Goal: Browse casually: Explore the website without a specific task or goal

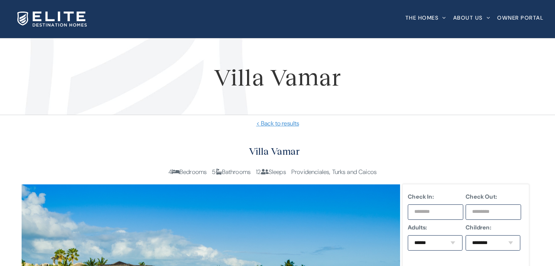
scroll to position [173, 0]
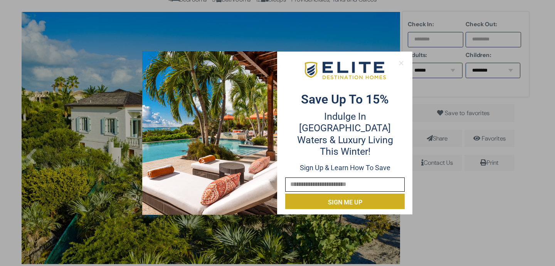
click at [399, 60] on icon at bounding box center [401, 63] width 7 height 7
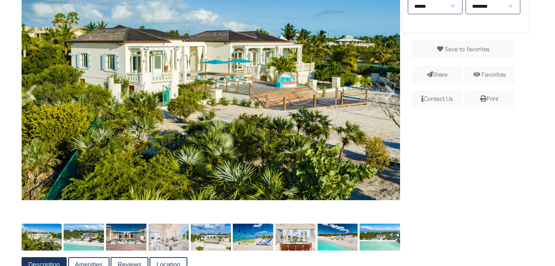
scroll to position [237, 0]
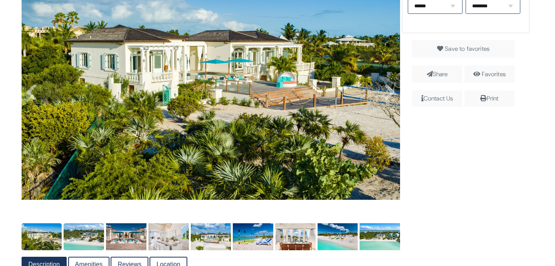
click at [94, 235] on img at bounding box center [84, 236] width 40 height 27
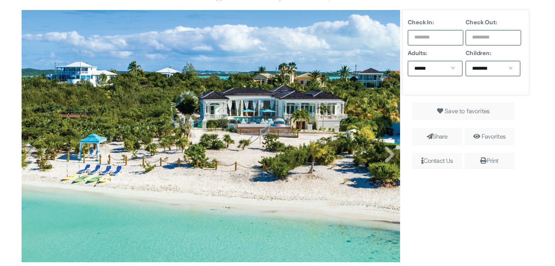
scroll to position [308, 0]
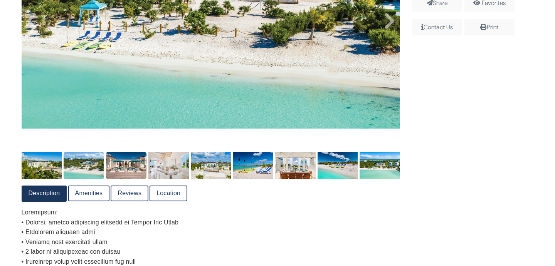
click at [118, 160] on img at bounding box center [126, 165] width 40 height 27
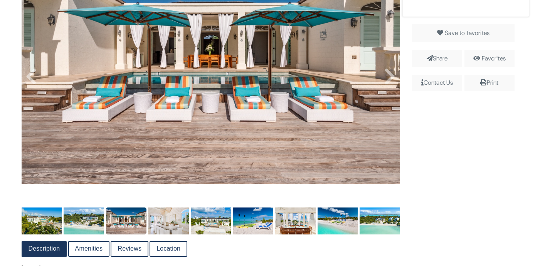
scroll to position [257, 0]
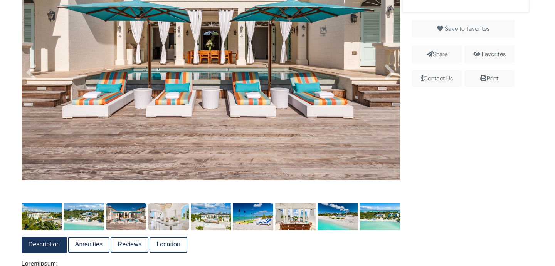
click at [165, 217] on img at bounding box center [168, 216] width 40 height 27
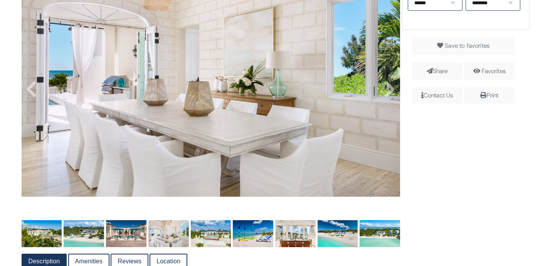
scroll to position [255, 0]
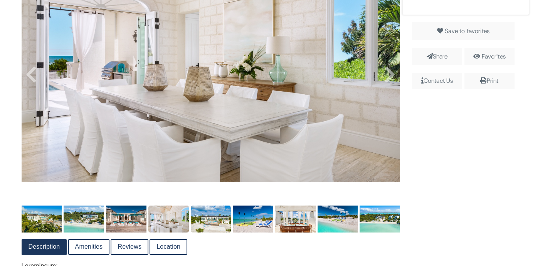
click at [203, 226] on img at bounding box center [211, 219] width 40 height 27
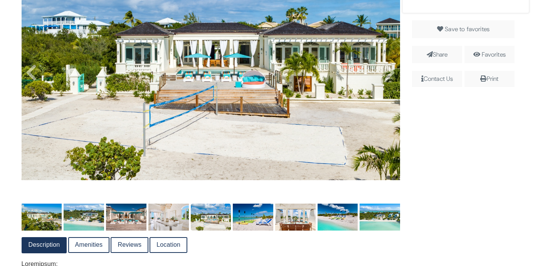
scroll to position [258, 0]
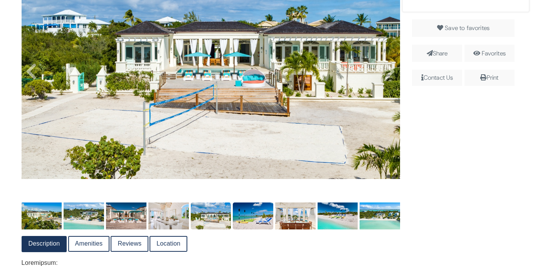
click at [258, 223] on img at bounding box center [253, 216] width 40 height 27
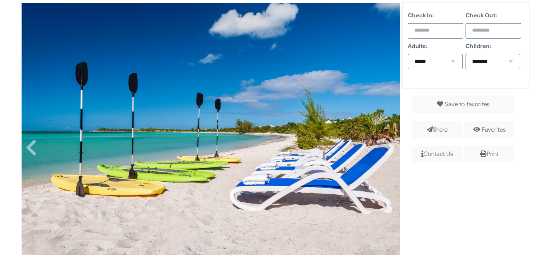
scroll to position [330, 0]
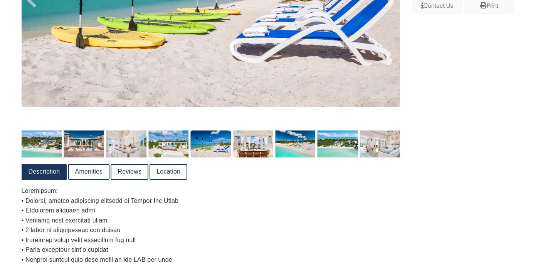
click at [252, 154] on img at bounding box center [253, 144] width 40 height 27
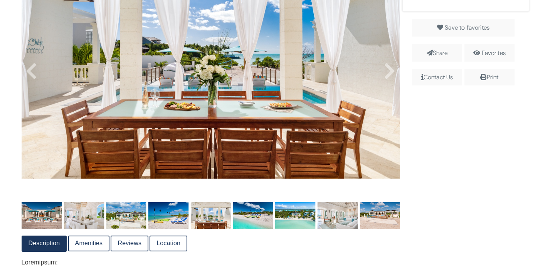
scroll to position [260, 0]
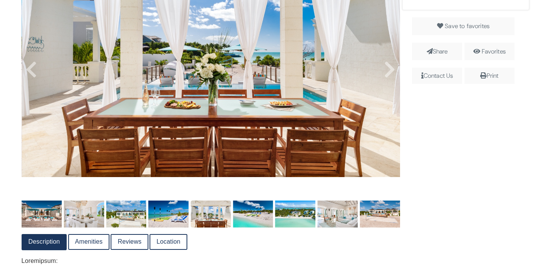
click at [378, 82] on img at bounding box center [211, 51] width 379 height 252
click at [393, 75] on icon at bounding box center [390, 69] width 12 height 18
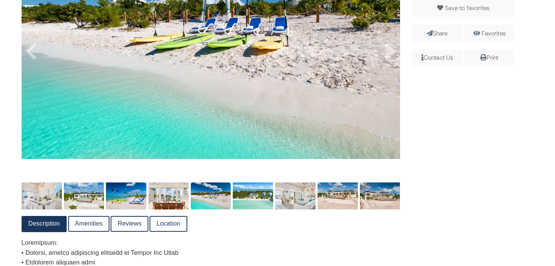
scroll to position [289, 0]
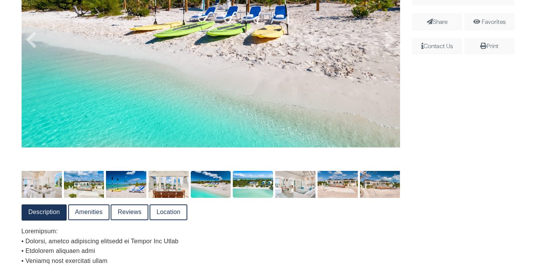
click at [252, 187] on img at bounding box center [253, 184] width 40 height 27
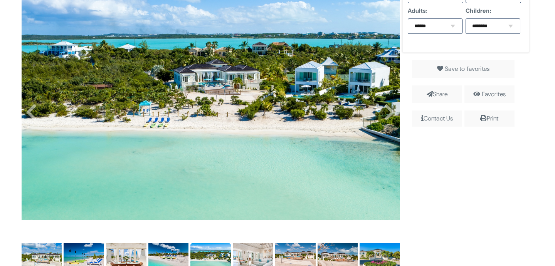
scroll to position [210, 0]
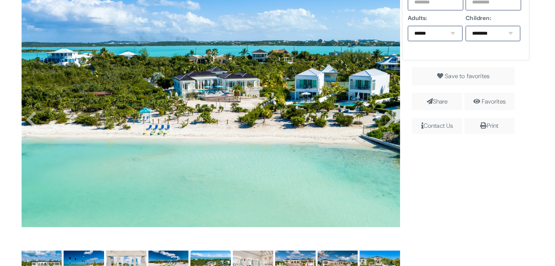
click at [380, 113] on img at bounding box center [210, 101] width 379 height 252
click at [381, 96] on img at bounding box center [210, 101] width 379 height 252
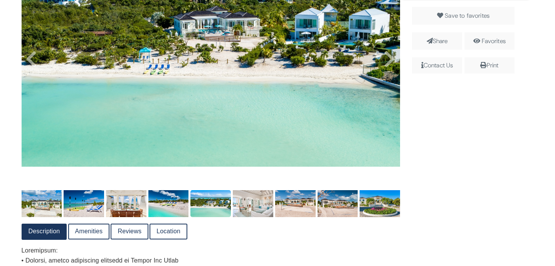
scroll to position [271, 0]
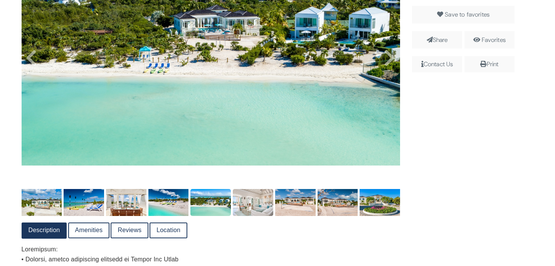
click at [253, 203] on img at bounding box center [253, 202] width 40 height 27
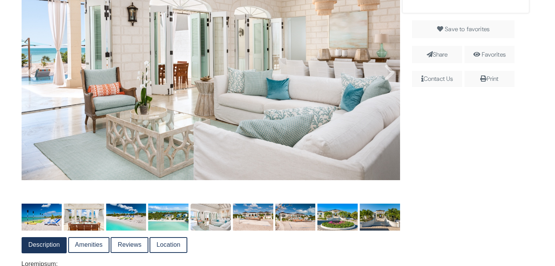
scroll to position [259, 0]
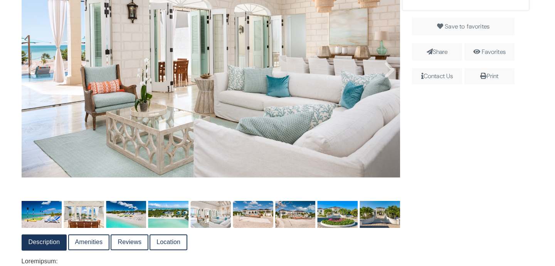
click at [259, 211] on img at bounding box center [253, 214] width 40 height 27
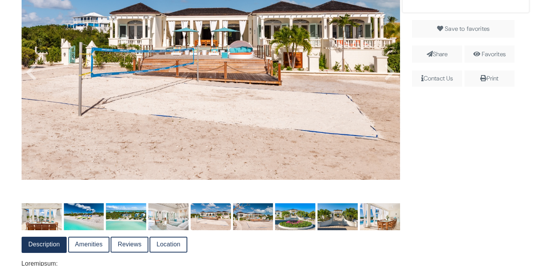
scroll to position [261, 0]
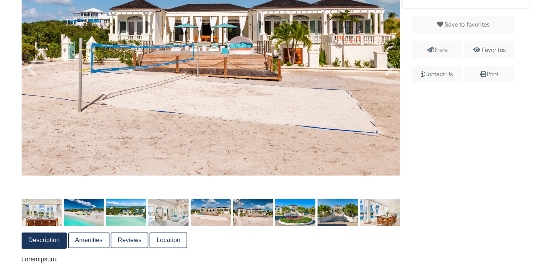
click at [207, 217] on img at bounding box center [210, 212] width 40 height 27
click at [259, 216] on img at bounding box center [253, 212] width 40 height 27
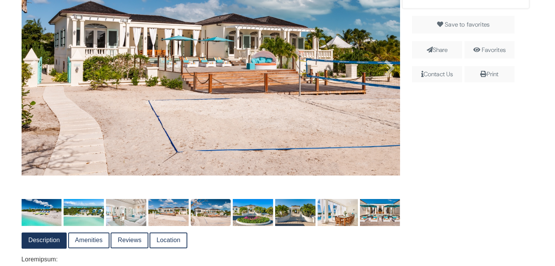
click at [219, 212] on img at bounding box center [210, 212] width 40 height 27
click at [246, 215] on img at bounding box center [253, 212] width 40 height 27
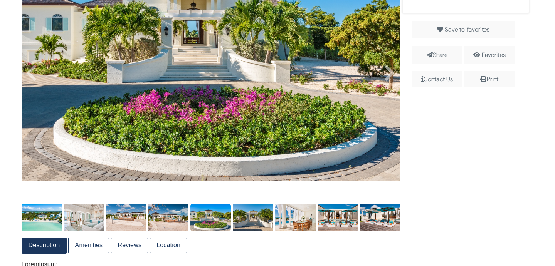
scroll to position [263, 0]
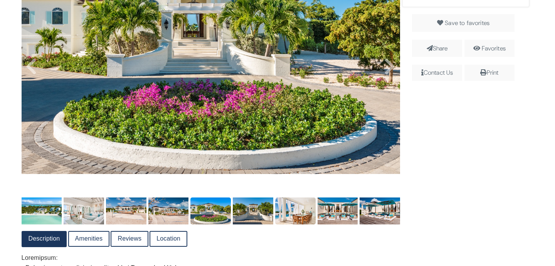
click at [295, 206] on img at bounding box center [295, 211] width 40 height 27
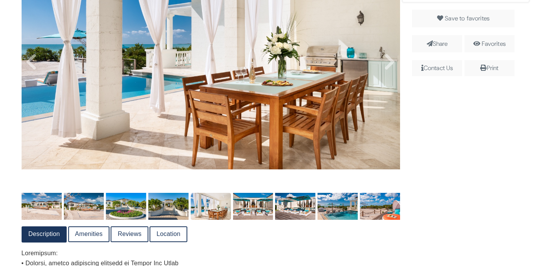
scroll to position [279, 0]
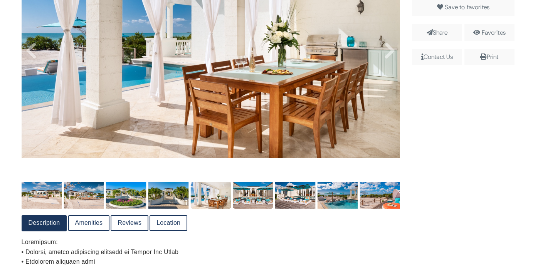
click at [257, 196] on img at bounding box center [253, 195] width 40 height 27
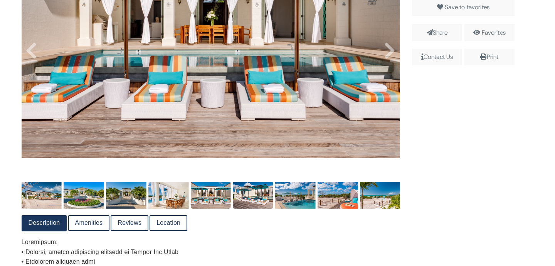
click at [260, 196] on img at bounding box center [253, 195] width 40 height 27
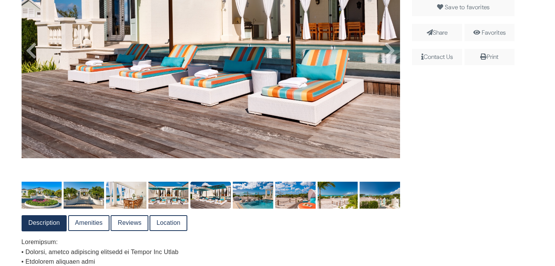
click at [260, 196] on img at bounding box center [253, 195] width 40 height 27
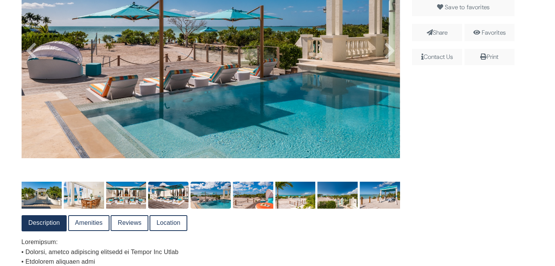
click at [260, 196] on img at bounding box center [253, 195] width 40 height 27
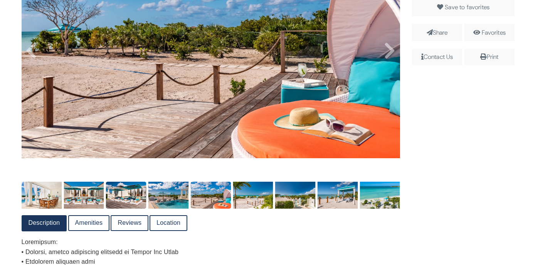
click at [260, 196] on img at bounding box center [253, 195] width 40 height 27
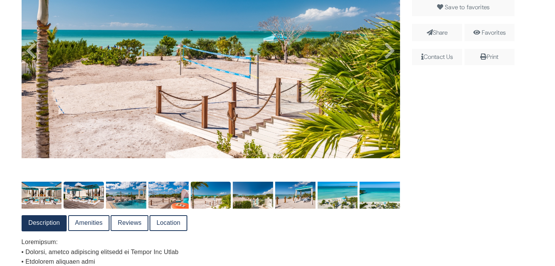
click at [260, 196] on img at bounding box center [253, 195] width 40 height 27
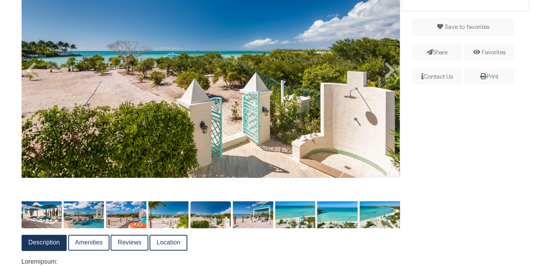
scroll to position [258, 0]
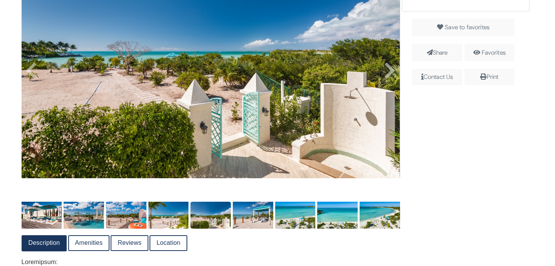
click at [194, 221] on img at bounding box center [210, 215] width 40 height 27
click at [168, 218] on img at bounding box center [168, 215] width 40 height 27
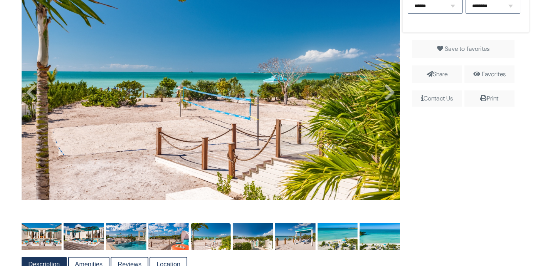
scroll to position [235, 0]
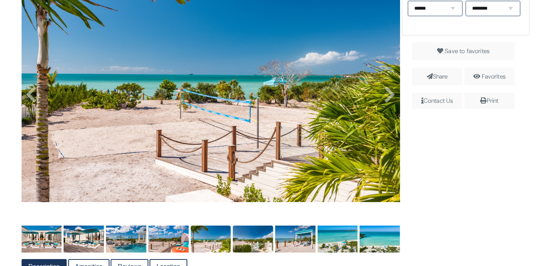
click at [247, 245] on img at bounding box center [253, 239] width 40 height 27
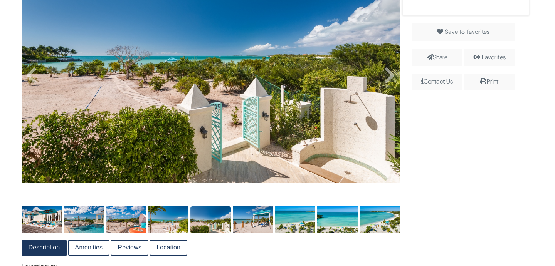
scroll to position [255, 0]
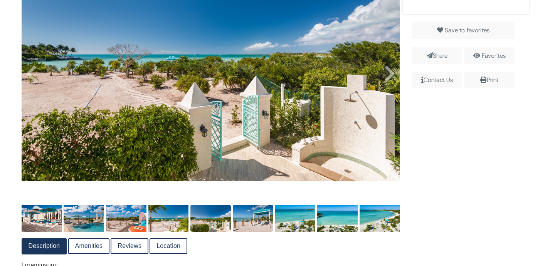
click at [254, 227] on img at bounding box center [253, 218] width 40 height 27
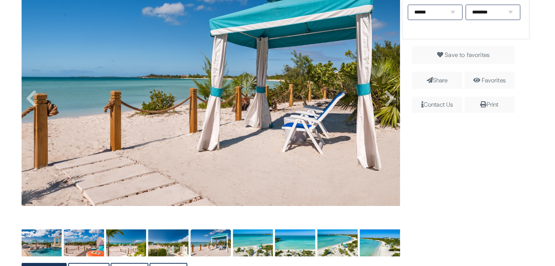
scroll to position [243, 0]
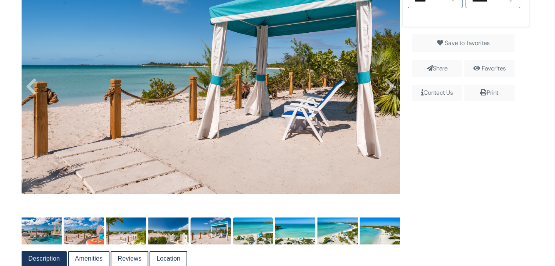
click at [254, 226] on img at bounding box center [253, 231] width 40 height 27
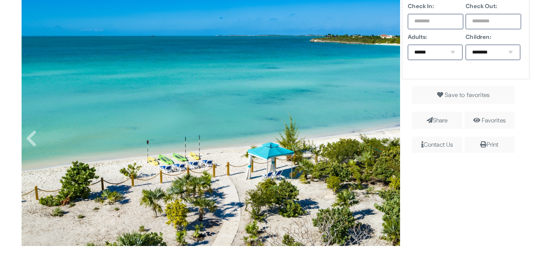
scroll to position [295, 0]
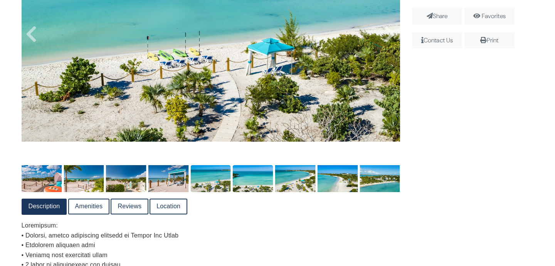
click at [250, 177] on img at bounding box center [253, 178] width 40 height 27
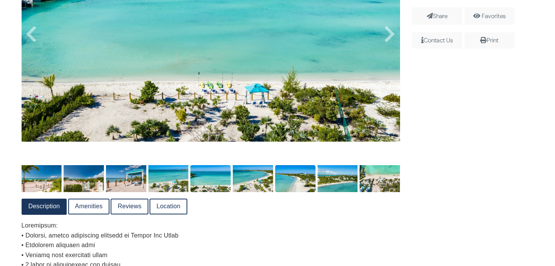
click at [284, 181] on img at bounding box center [295, 178] width 40 height 27
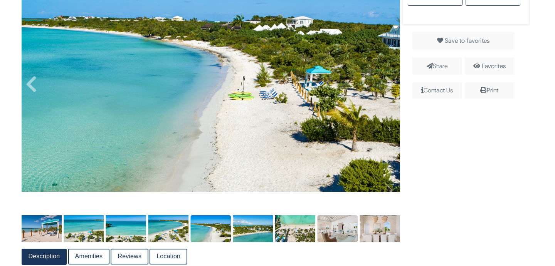
scroll to position [247, 0]
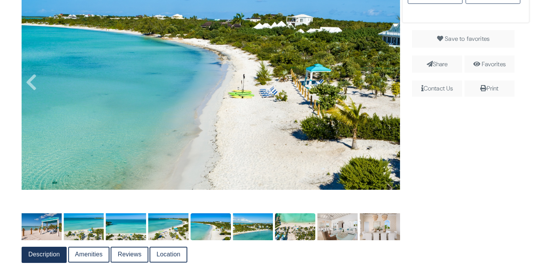
click at [305, 230] on img at bounding box center [295, 226] width 40 height 27
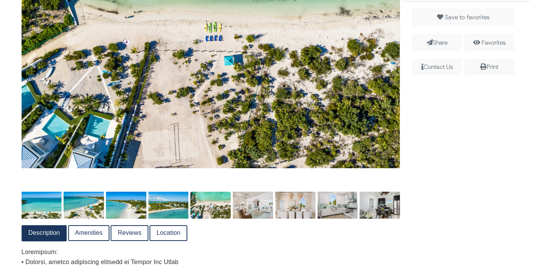
scroll to position [269, 0]
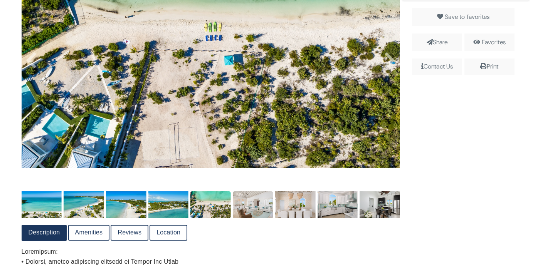
click at [248, 203] on img at bounding box center [253, 204] width 40 height 27
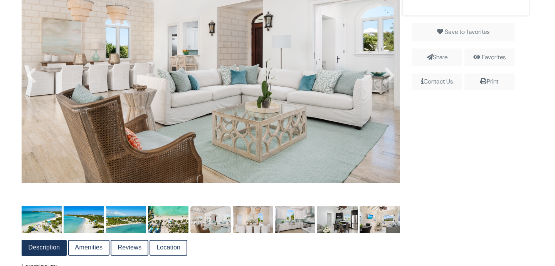
scroll to position [257, 0]
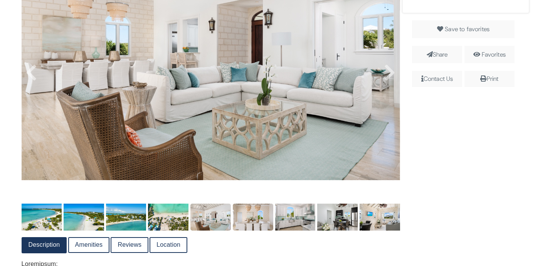
click at [259, 221] on img at bounding box center [253, 217] width 40 height 27
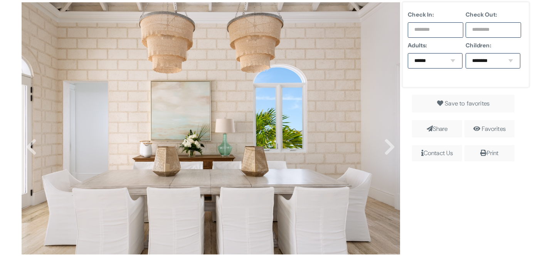
scroll to position [252, 0]
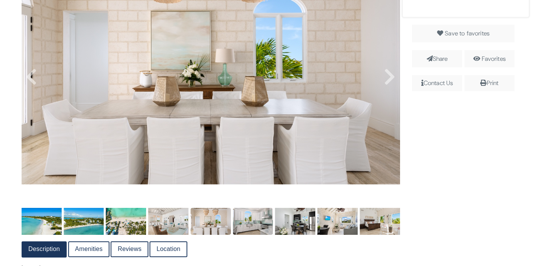
click at [251, 225] on img at bounding box center [253, 221] width 40 height 27
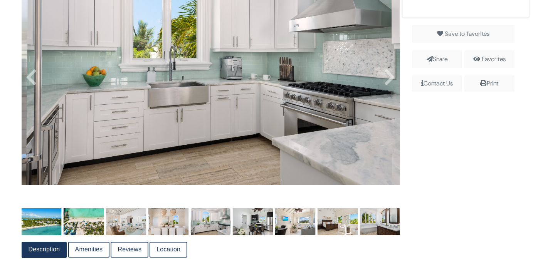
scroll to position [253, 0]
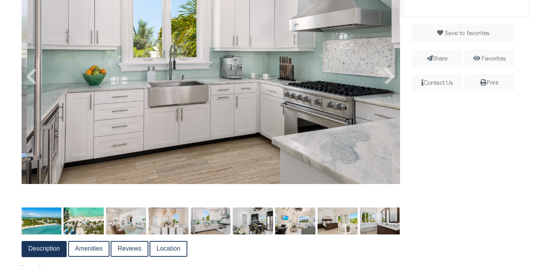
click at [248, 218] on img at bounding box center [253, 221] width 40 height 27
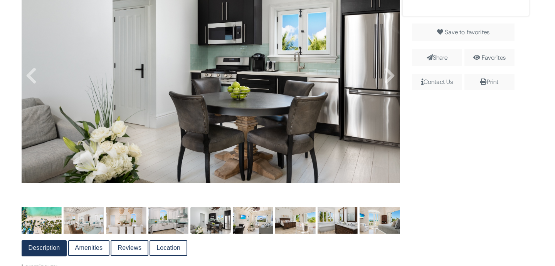
scroll to position [254, 0]
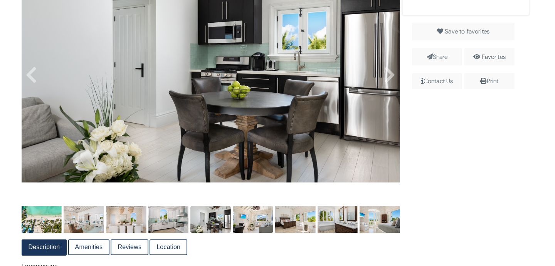
click at [260, 215] on img at bounding box center [253, 219] width 40 height 27
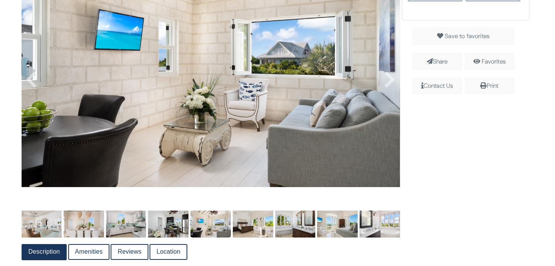
scroll to position [252, 0]
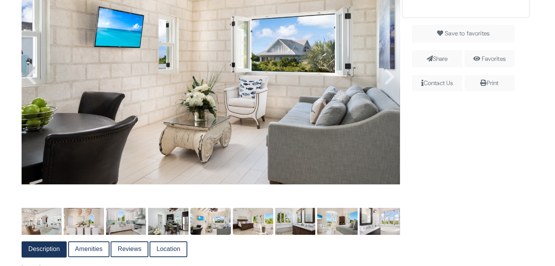
click at [246, 220] on img at bounding box center [253, 221] width 40 height 27
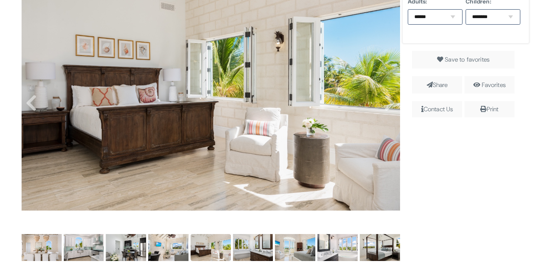
scroll to position [243, 0]
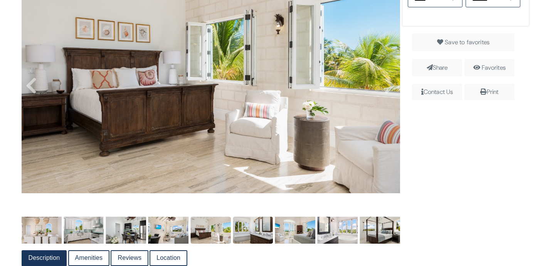
click at [251, 235] on img at bounding box center [253, 230] width 40 height 27
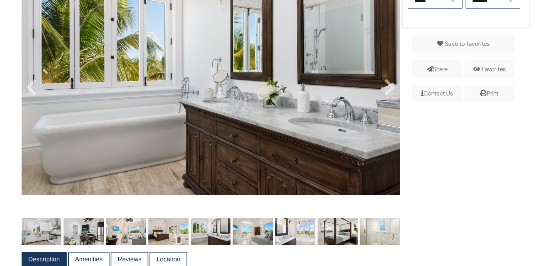
scroll to position [242, 0]
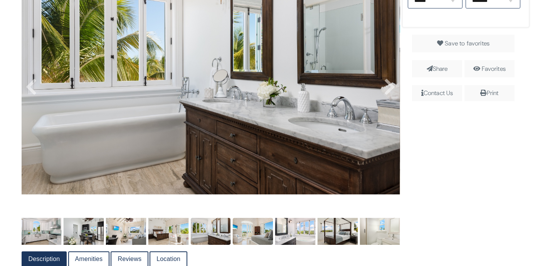
click at [262, 232] on img at bounding box center [253, 231] width 40 height 27
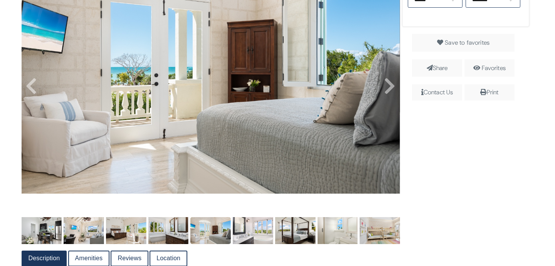
scroll to position [244, 0]
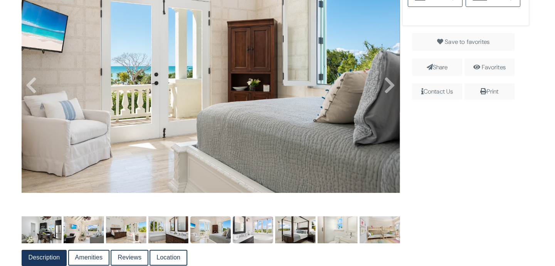
click at [258, 237] on img at bounding box center [253, 229] width 40 height 27
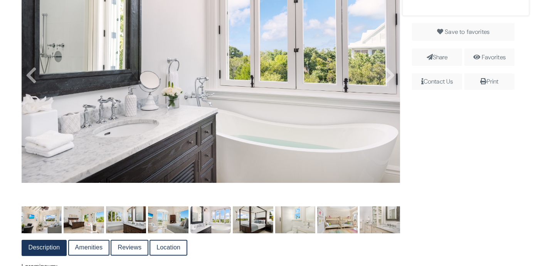
scroll to position [255, 0]
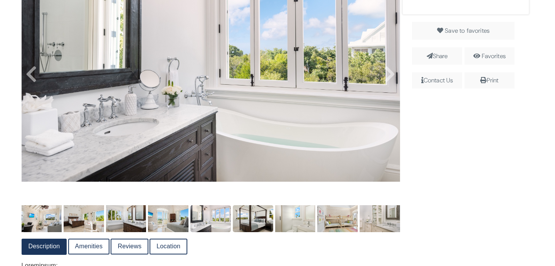
click at [263, 220] on img at bounding box center [253, 218] width 40 height 27
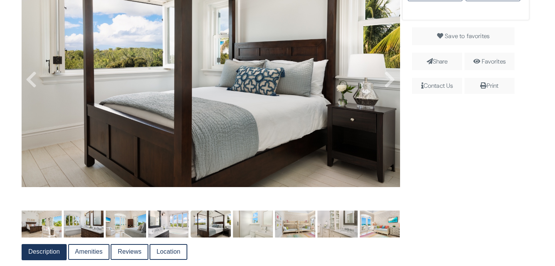
scroll to position [250, 0]
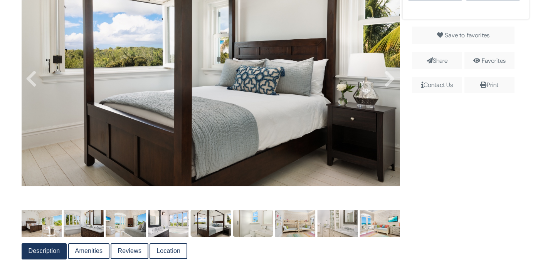
click at [262, 231] on img at bounding box center [253, 223] width 40 height 27
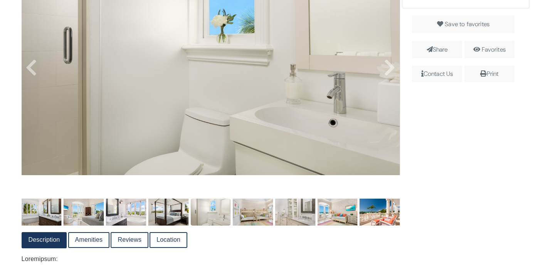
scroll to position [263, 0]
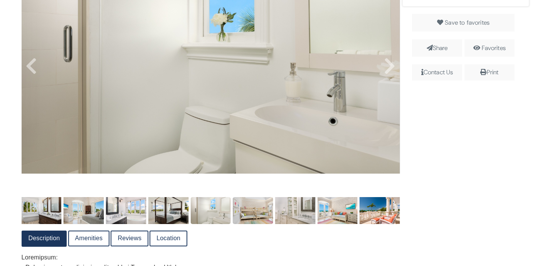
click at [247, 214] on img at bounding box center [253, 210] width 40 height 27
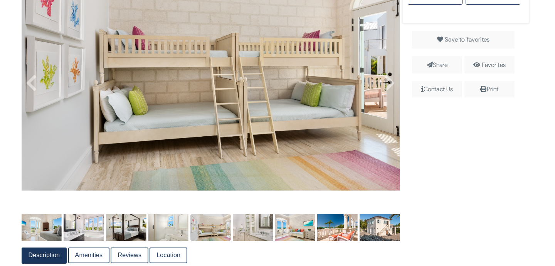
scroll to position [249, 0]
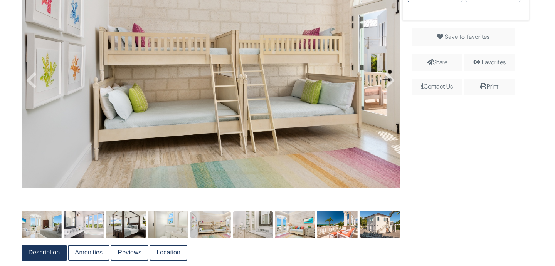
click at [248, 224] on img at bounding box center [253, 224] width 40 height 27
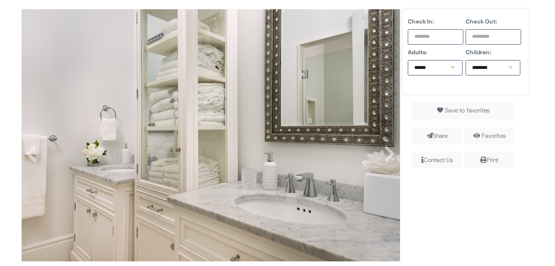
scroll to position [176, 0]
